Goal: Find specific page/section: Find specific page/section

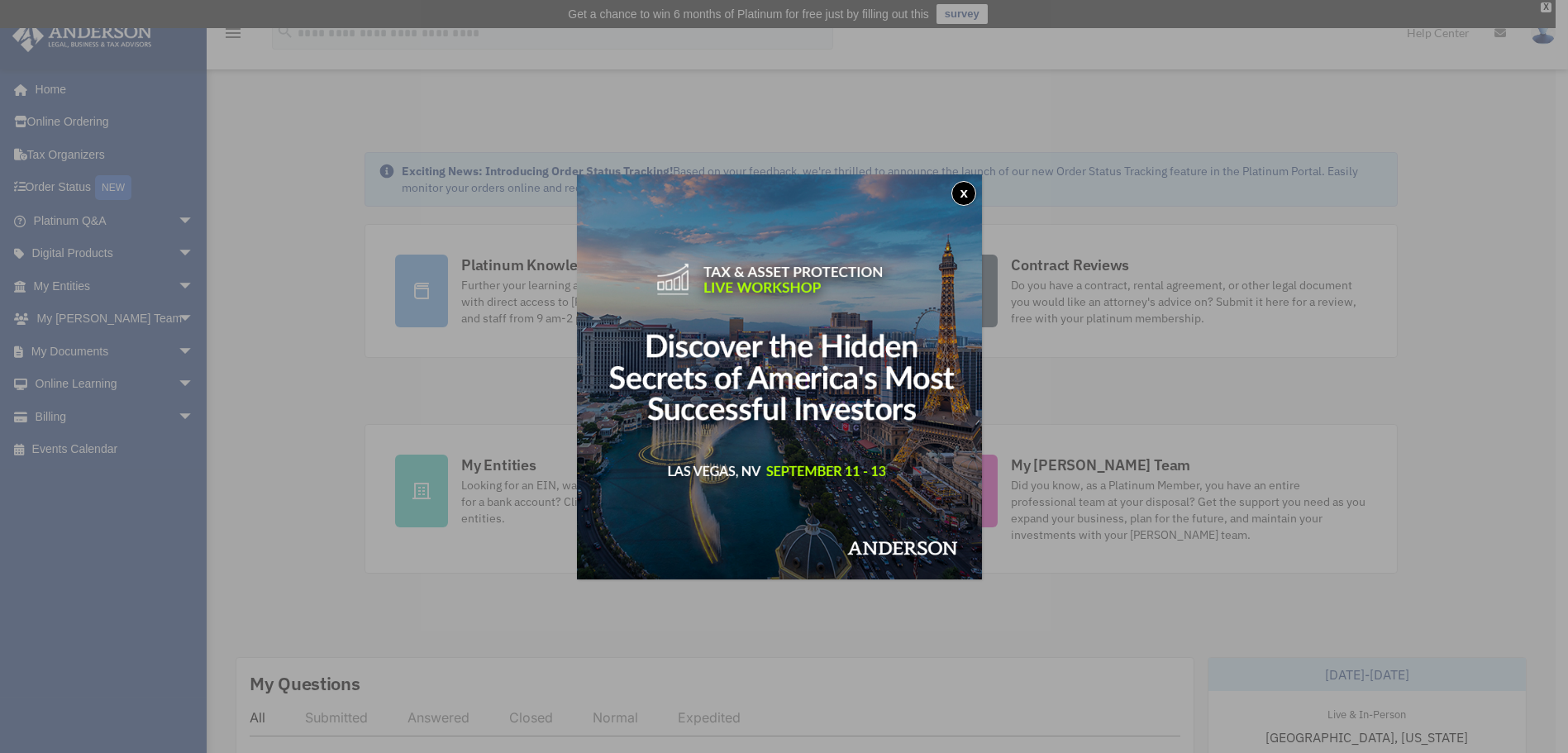
click at [180, 316] on div "x" at bounding box center [784, 376] width 1568 height 753
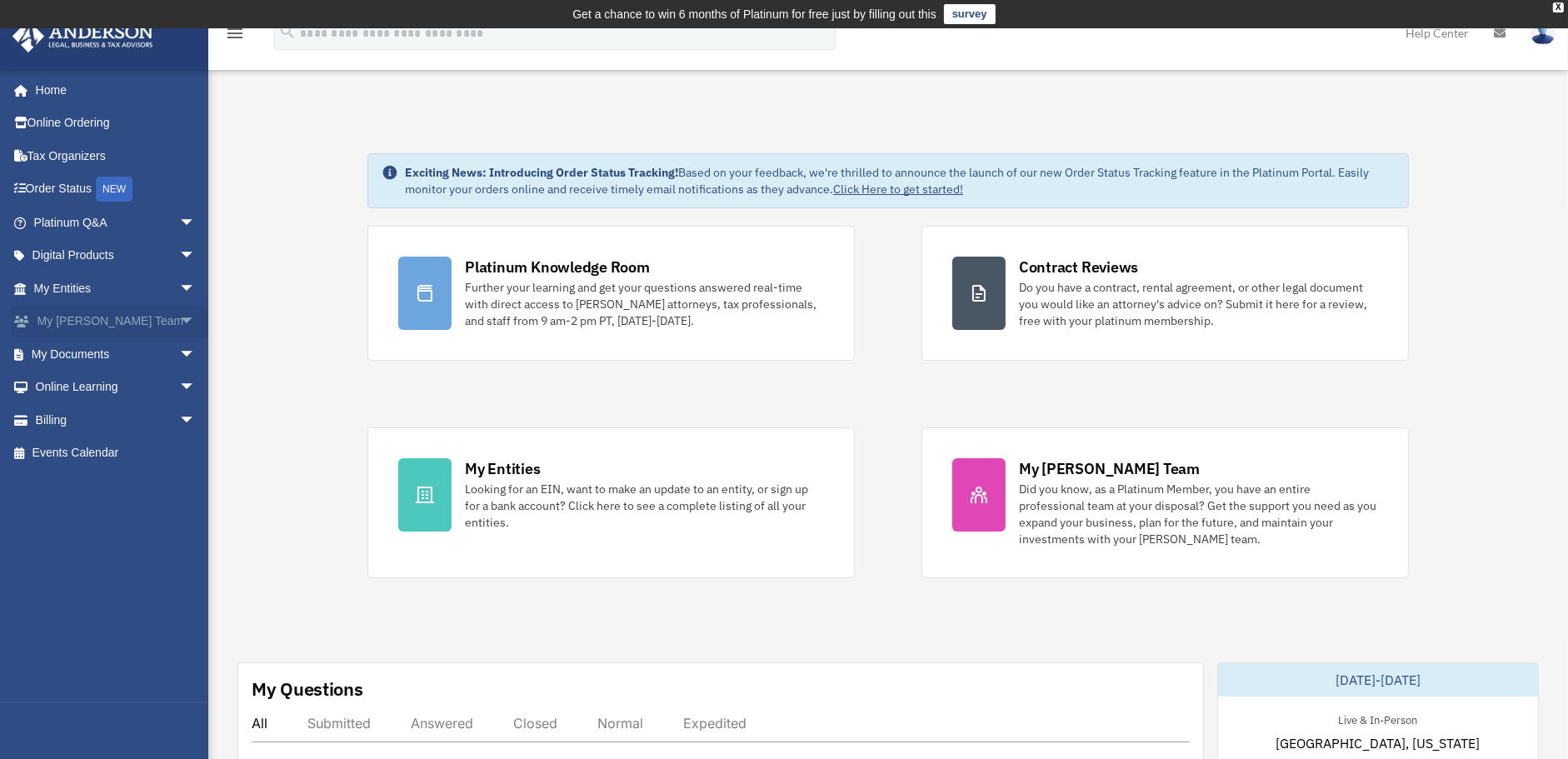
click at [133, 324] on link "My Anderson Team arrow_drop_down" at bounding box center [116, 322] width 209 height 33
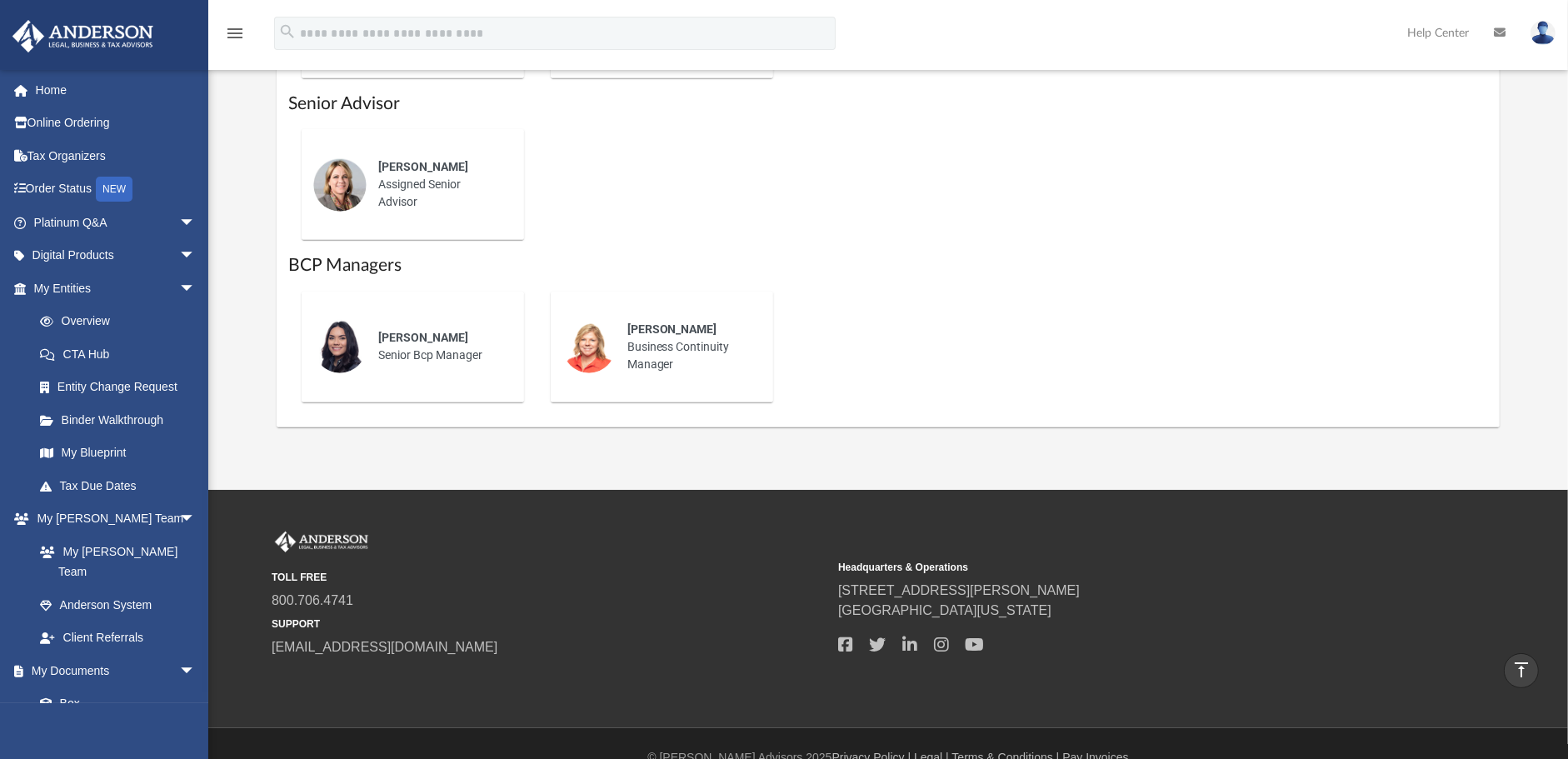
scroll to position [1164, 0]
